Goal: Transaction & Acquisition: Book appointment/travel/reservation

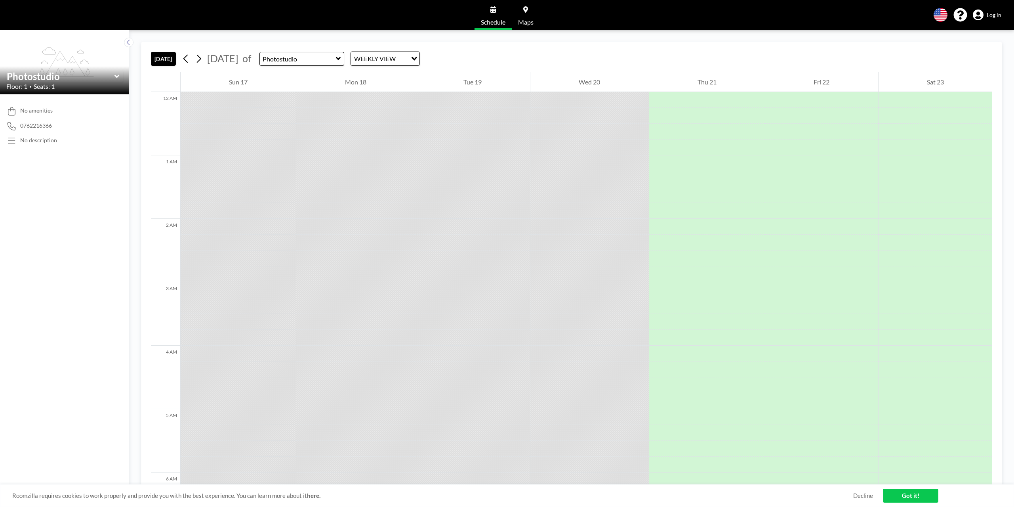
scroll to position [459, 0]
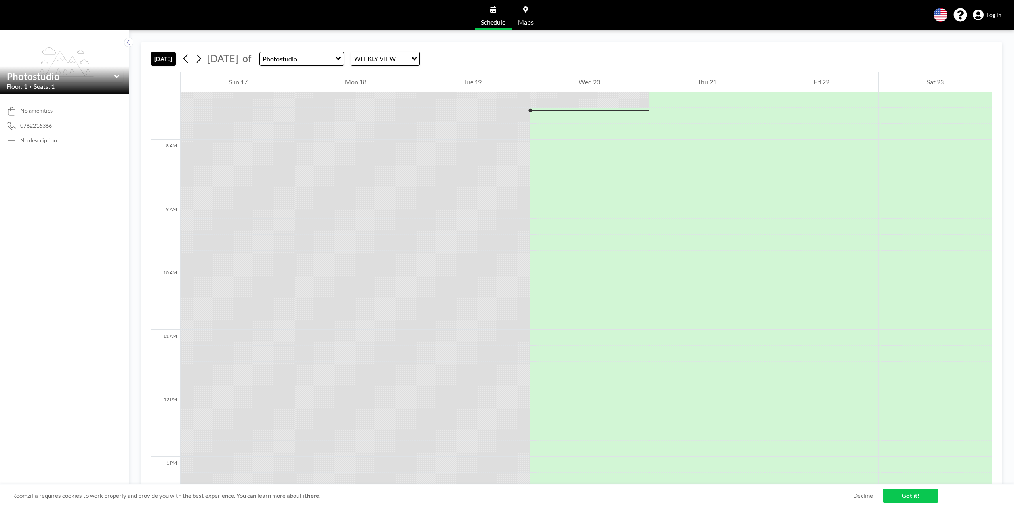
click at [341, 60] on icon at bounding box center [338, 59] width 5 height 8
type input "Red Room (small meeting room)"
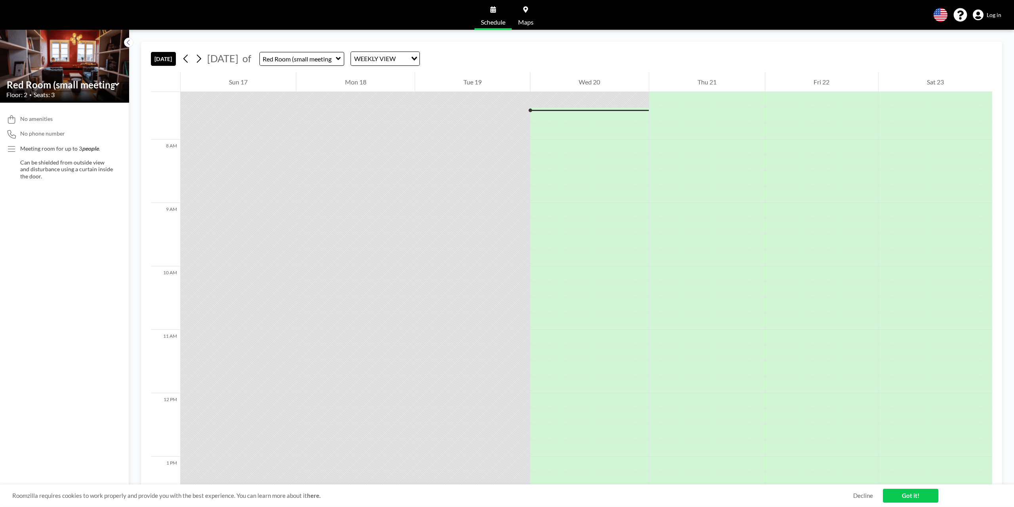
click at [341, 58] on icon at bounding box center [338, 58] width 5 height 3
type input "Ram Room (Big Meeting Room)"
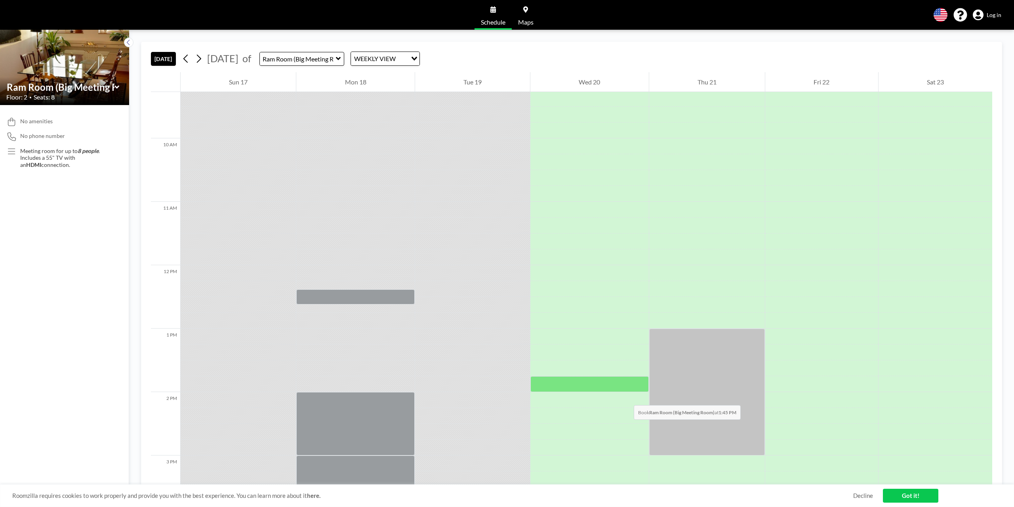
scroll to position [578, 0]
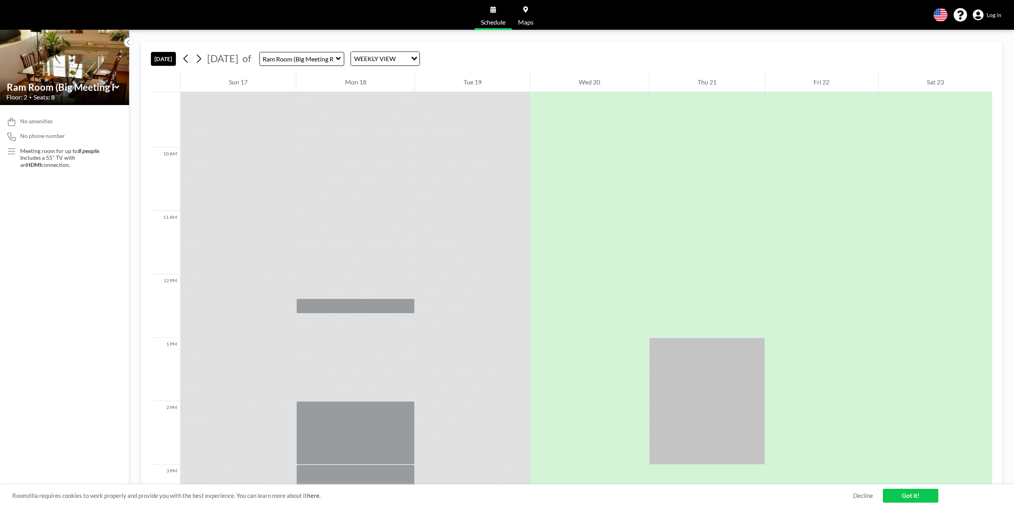
click at [85, 68] on img at bounding box center [64, 67] width 129 height 85
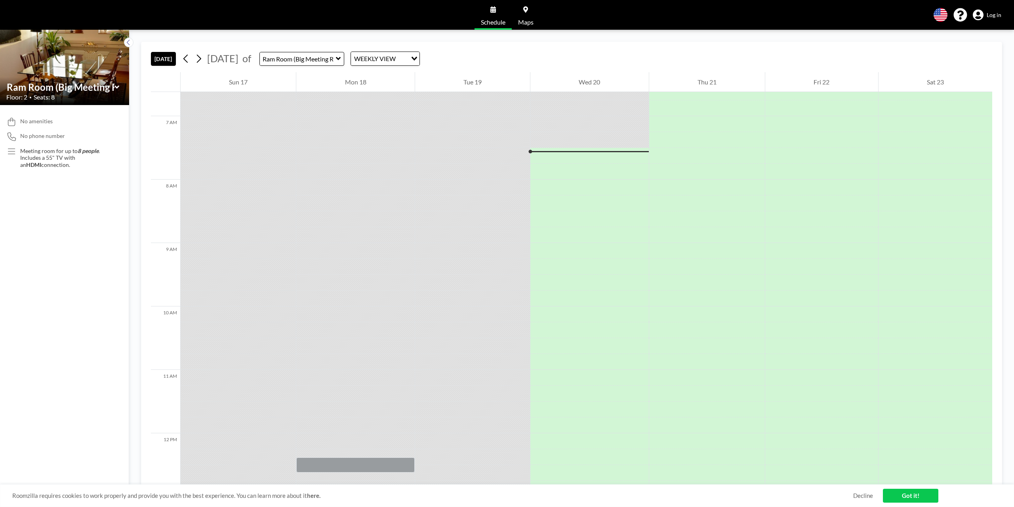
scroll to position [459, 0]
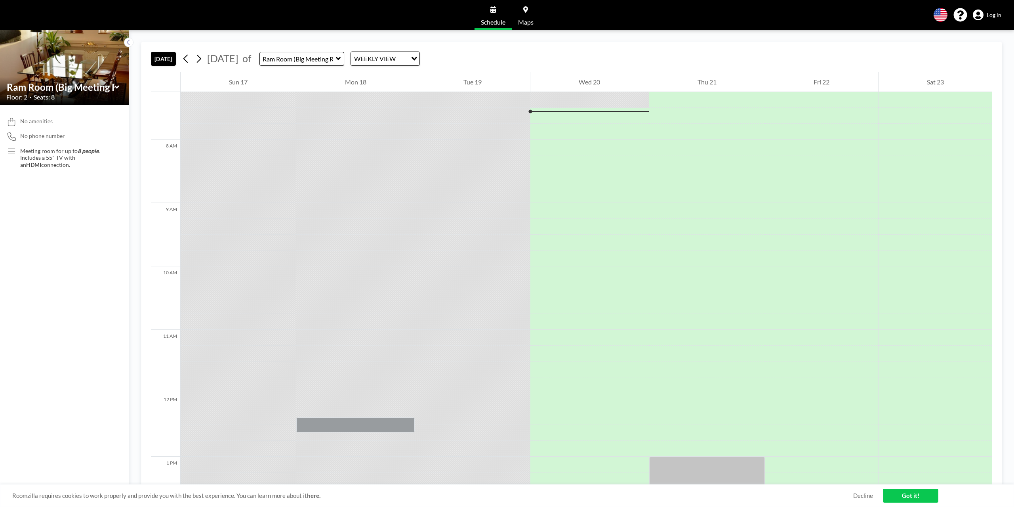
click at [341, 57] on icon at bounding box center [338, 59] width 5 height 8
type input "Photostudio"
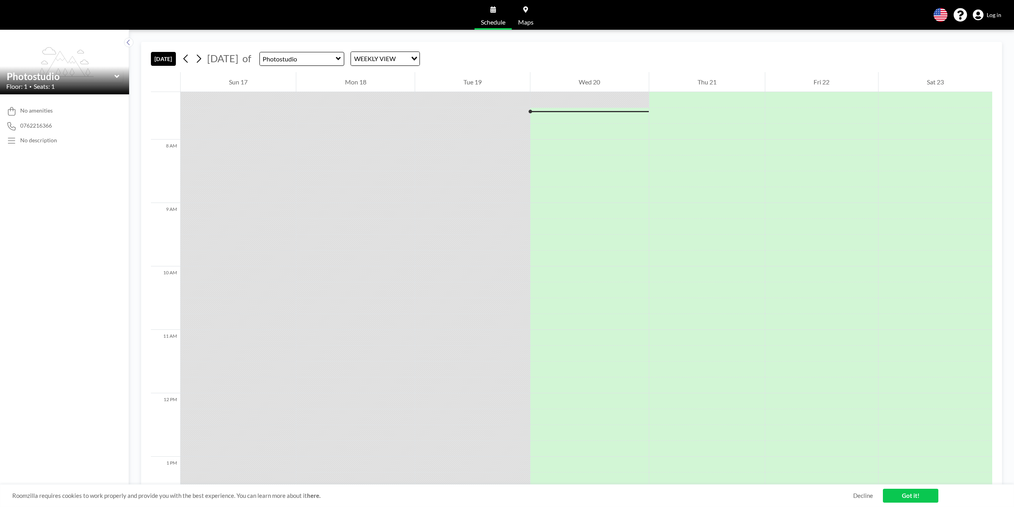
click at [858, 491] on div "Roomzilla requires cookies to work properly and provide you with the best exper…" at bounding box center [507, 495] width 1014 height 23
click at [858, 494] on link "Decline" at bounding box center [863, 496] width 20 height 8
click at [341, 57] on icon at bounding box center [338, 59] width 5 height 8
type input "Red Room (small meeting room)"
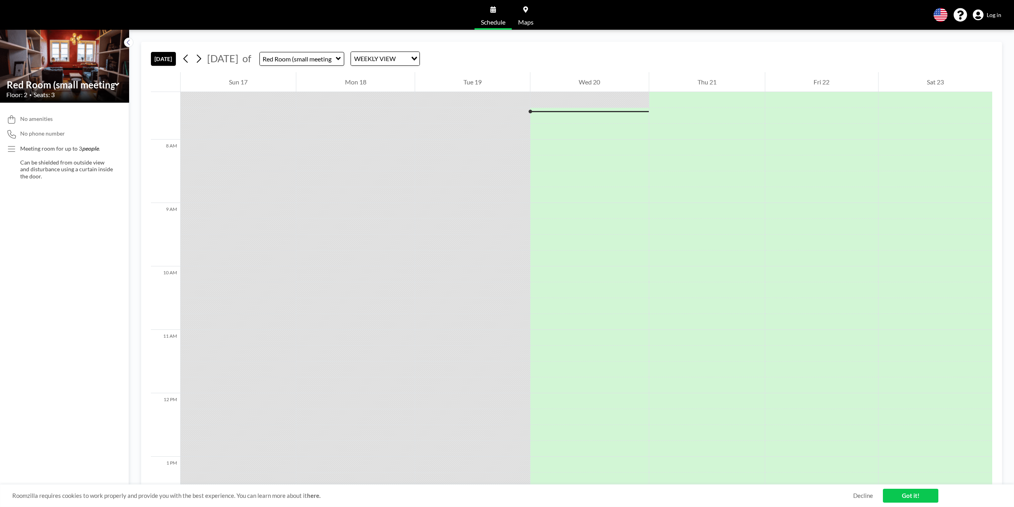
click at [87, 55] on img at bounding box center [64, 66] width 129 height 73
click at [583, 113] on div at bounding box center [589, 116] width 118 height 16
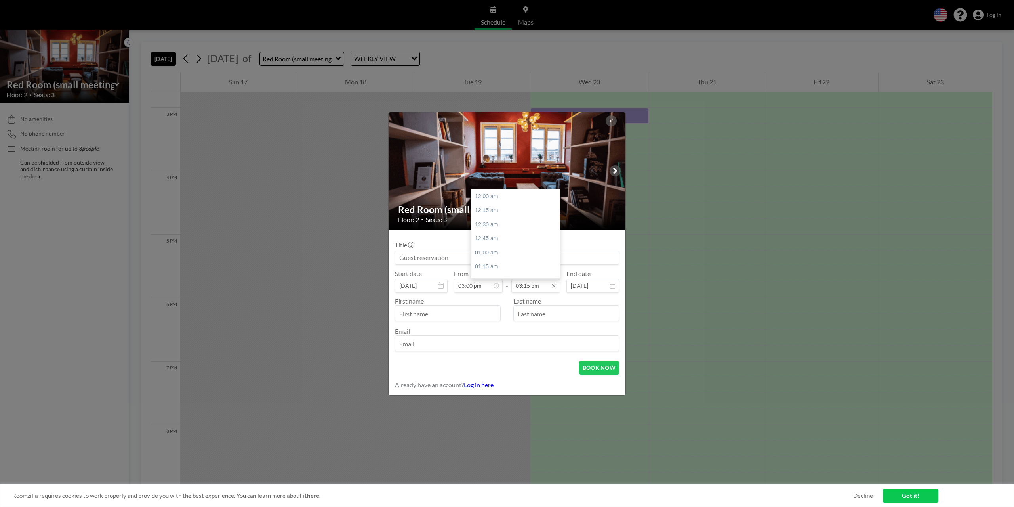
scroll to position [860, 0]
click at [505, 210] on div "03:30 pm" at bounding box center [517, 210] width 93 height 14
type input "03:30 pm"
click at [473, 284] on input "03:00 pm" at bounding box center [478, 285] width 49 height 13
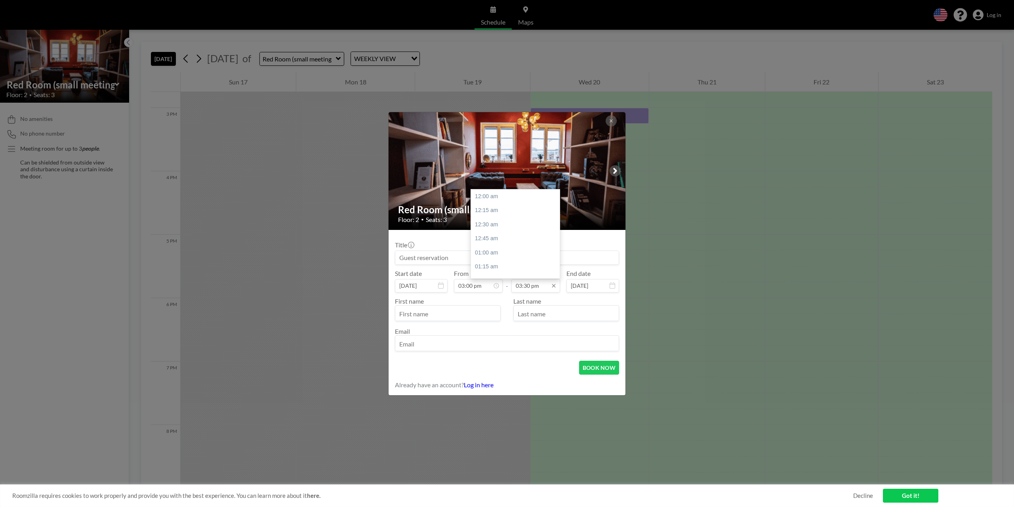
scroll to position [874, 0]
click at [553, 286] on icon at bounding box center [554, 285] width 6 height 6
click at [480, 288] on input "03:00 pm" at bounding box center [478, 285] width 49 height 13
click at [478, 227] on div "03:30 pm" at bounding box center [500, 224] width 93 height 14
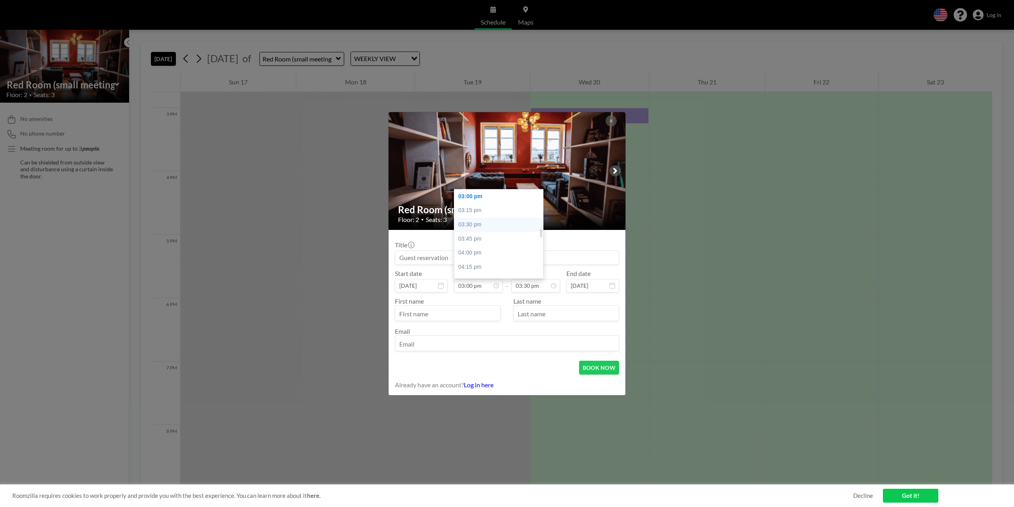
type input "03:30 pm"
click at [539, 284] on input "03:45 pm" at bounding box center [535, 285] width 49 height 13
click at [496, 216] on div "05:30 pm" at bounding box center [517, 216] width 93 height 14
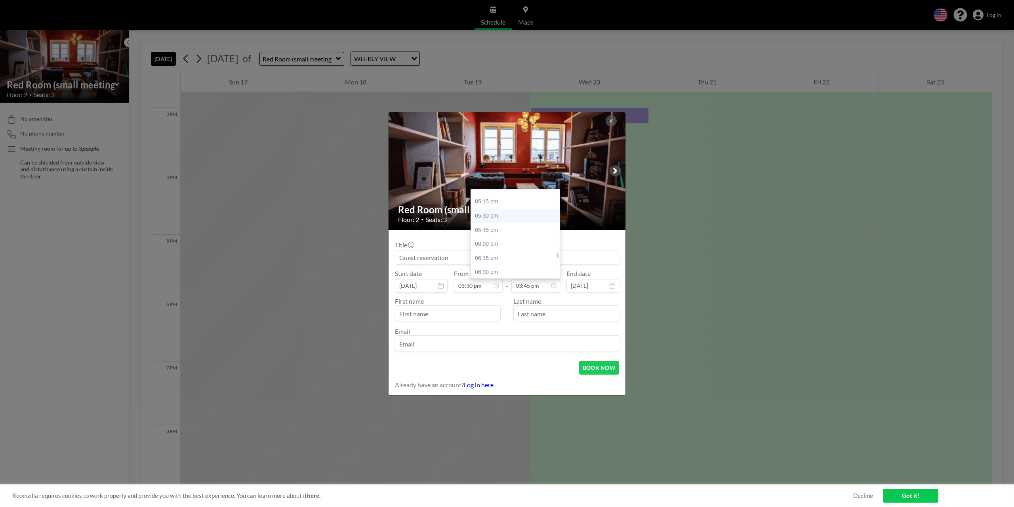
type input "05:30 pm"
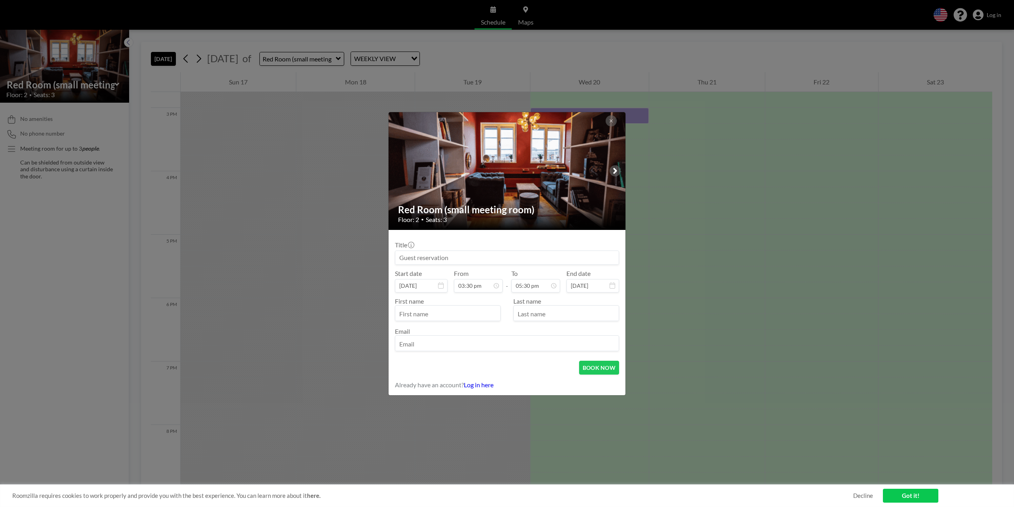
click at [437, 312] on input "text" at bounding box center [447, 313] width 105 height 13
type input "Dennis"
click at [425, 341] on input "email" at bounding box center [506, 343] width 223 height 13
type input "dennis.hofvander@gmail.com"
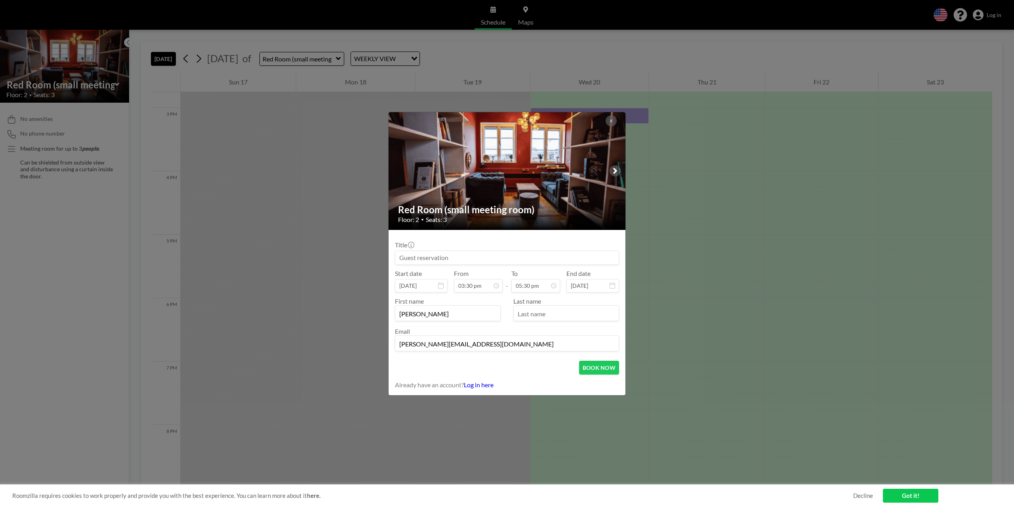
click at [425, 257] on input at bounding box center [506, 257] width 223 height 13
type input "Möte"
click at [587, 368] on button "BOOK NOW" at bounding box center [599, 367] width 40 height 14
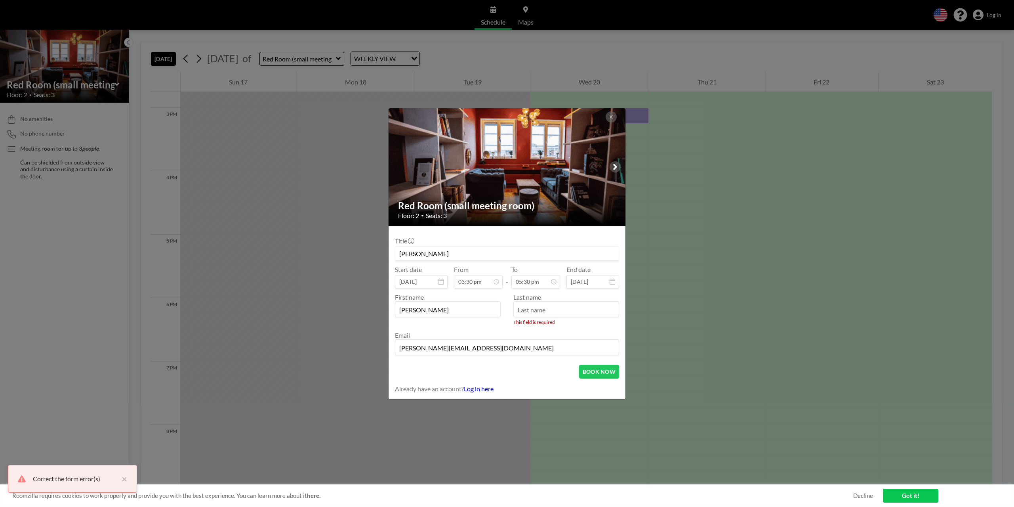
click at [538, 313] on input "text" at bounding box center [566, 309] width 105 height 13
type input "H"
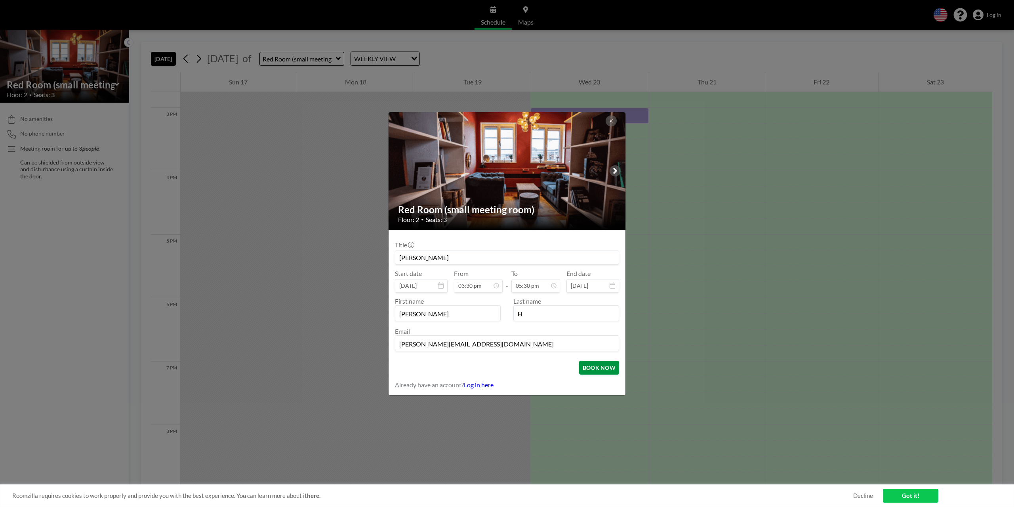
click at [595, 370] on button "BOOK NOW" at bounding box center [599, 367] width 40 height 14
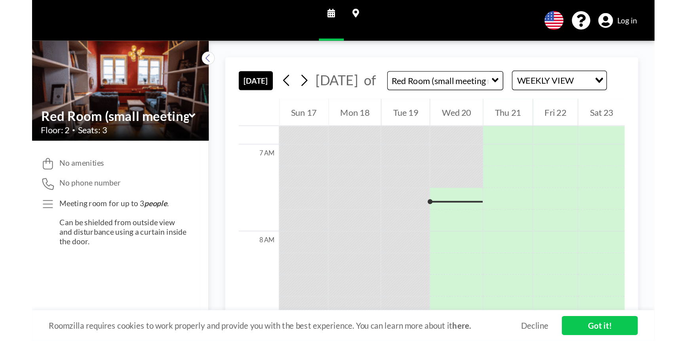
scroll to position [459, 0]
